Goal: Transaction & Acquisition: Purchase product/service

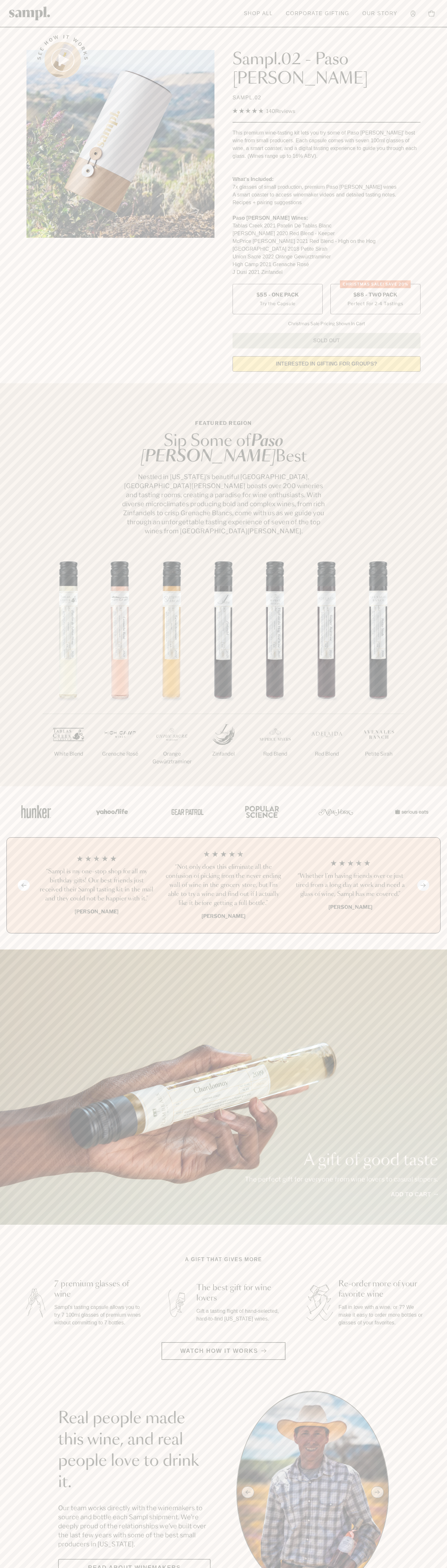
click at [375, 284] on label "CHRISTMAS SALE! Save 20% $88 - Two Pack Perfect For 2-4 Tastings" at bounding box center [375, 299] width 90 height 30
click at [214, 3] on header "Toggle navigation menu Shop All Corporate Gifting Our Story Account Story Shop …" at bounding box center [224, 13] width 447 height 27
click at [434, 1177] on div "A gift of good taste The perfect gift for everyone from wine lovers to casual s…" at bounding box center [224, 1087] width 447 height 275
click at [178, 1567] on html "Skip to main content Toggle navigation menu Shop All Corporate Gifting Our Stor…" at bounding box center [224, 1582] width 447 height 3164
click at [21, 956] on div "A gift of good taste The perfect gift for everyone from wine lovers to casual s…" at bounding box center [224, 1087] width 447 height 275
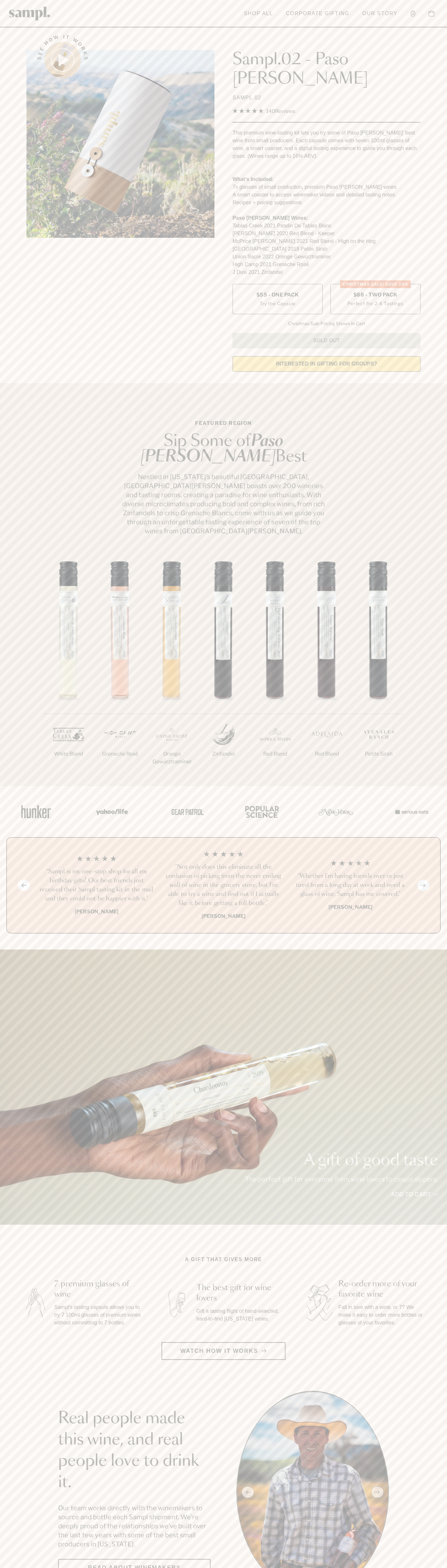
click at [375, 292] on span "$88 - Two Pack" at bounding box center [375, 295] width 44 height 7
